Goal: Find specific page/section

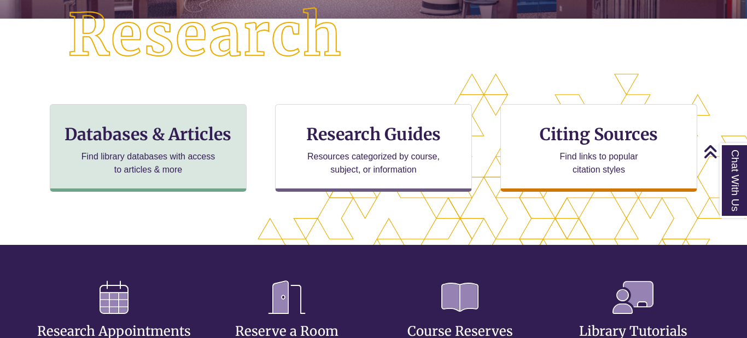
scroll to position [276, 654]
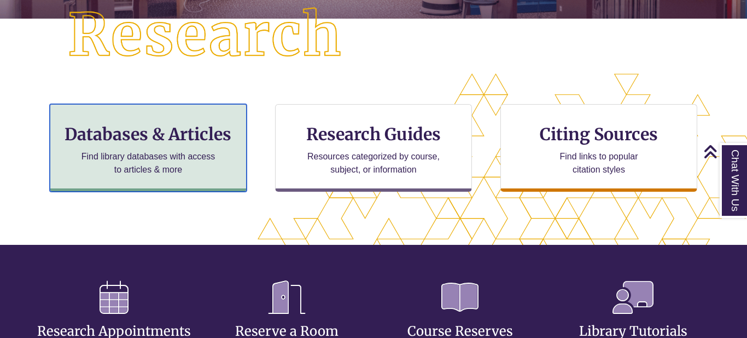
click at [200, 170] on p "Find library databases with access to articles & more" at bounding box center [148, 163] width 143 height 26
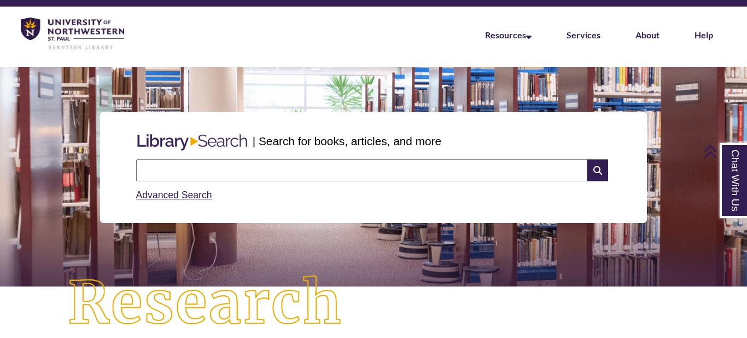
scroll to position [30, 0]
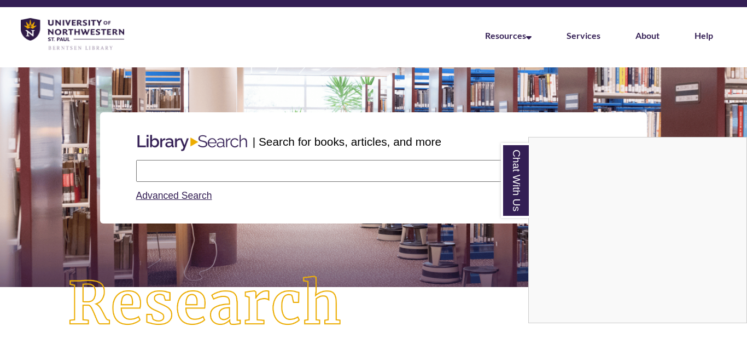
click at [223, 173] on div "Chat With Us" at bounding box center [373, 169] width 747 height 338
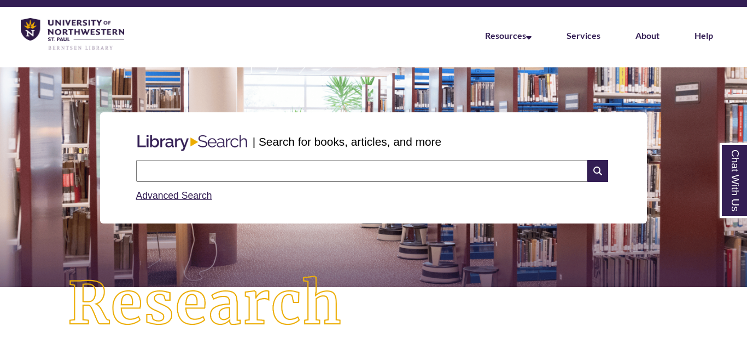
click at [229, 173] on input "text" at bounding box center [361, 171] width 451 height 22
type input "**********"
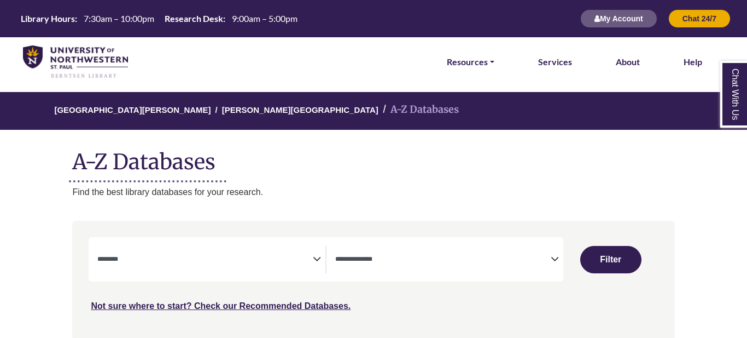
select select "Database Subject Filter"
select select "Database Types Filter"
